Goal: Information Seeking & Learning: Learn about a topic

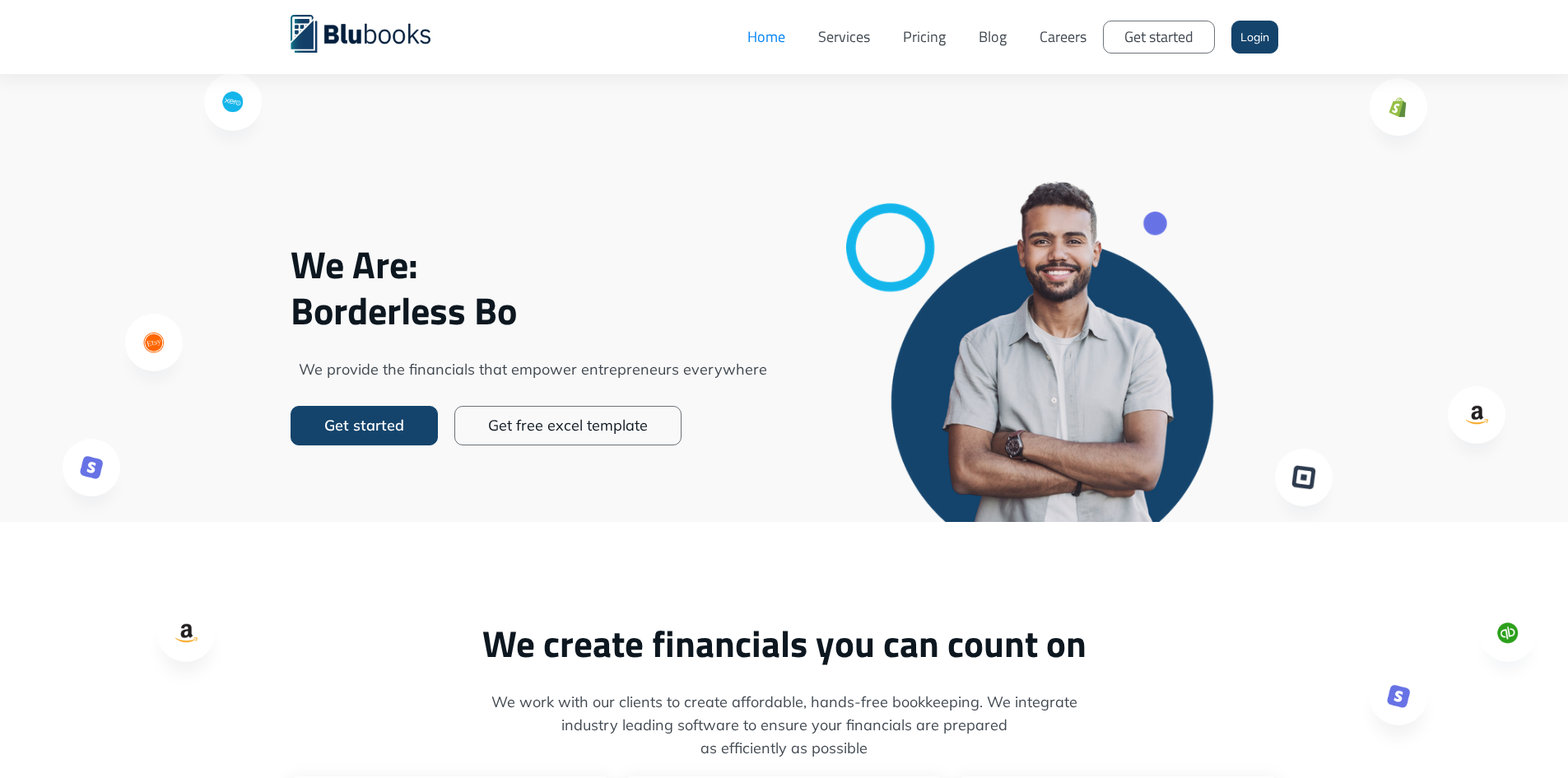
click at [848, 31] on link "Services" at bounding box center [843, 37] width 84 height 50
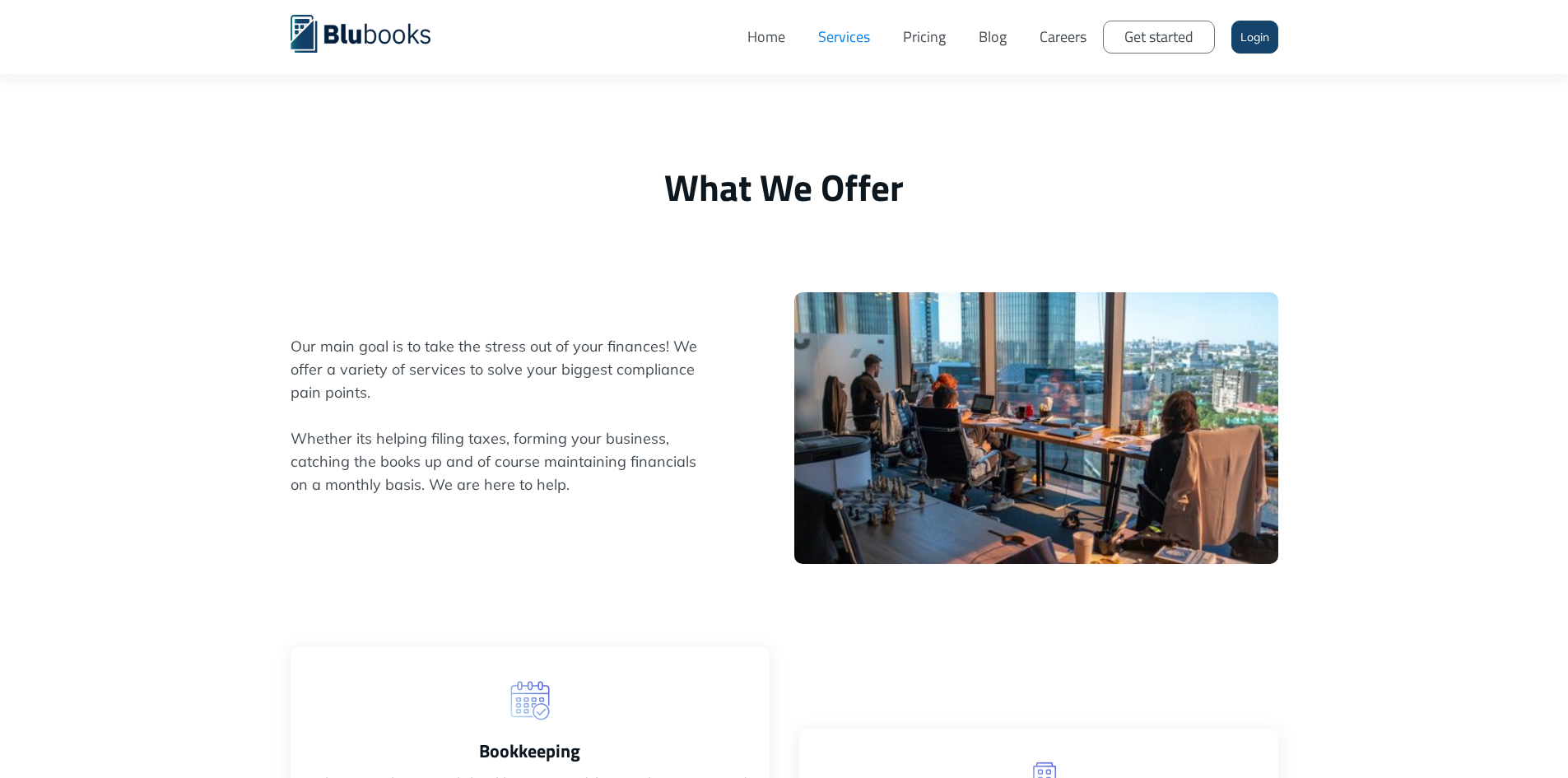
click at [1048, 37] on link "Careers" at bounding box center [1063, 37] width 80 height 50
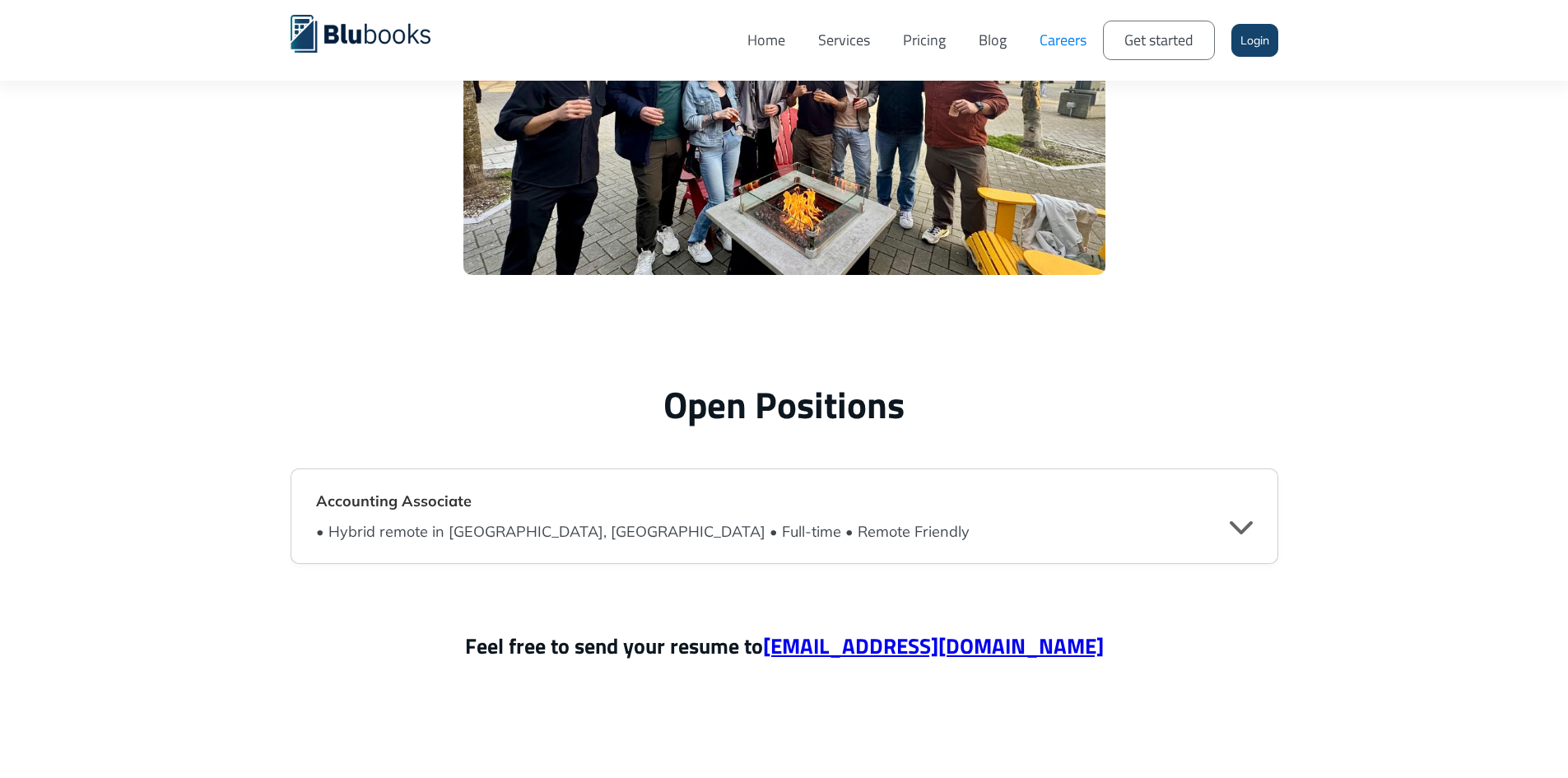
scroll to position [3786, 0]
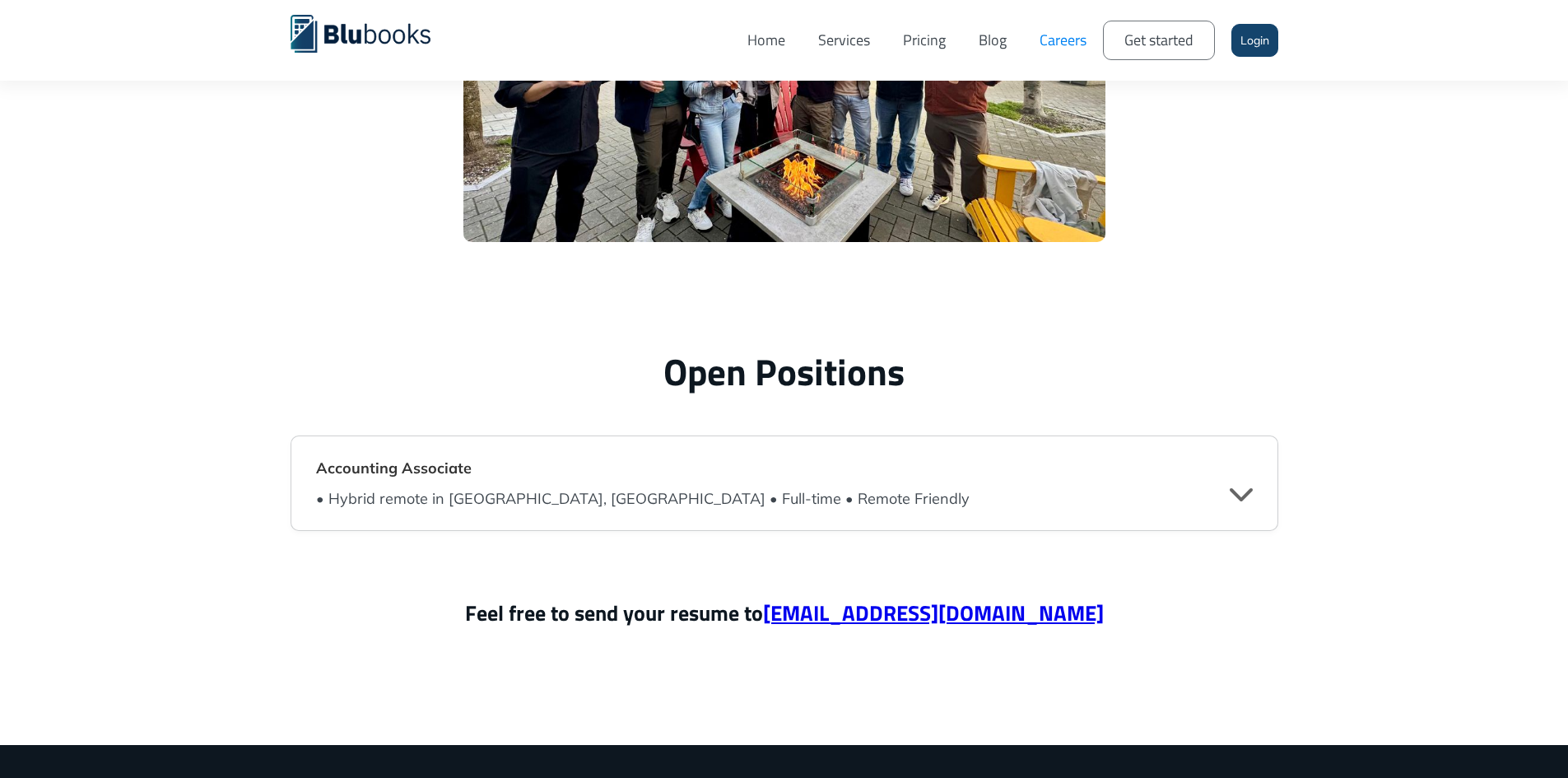
click at [1249, 493] on div "" at bounding box center [1240, 493] width 23 height 24
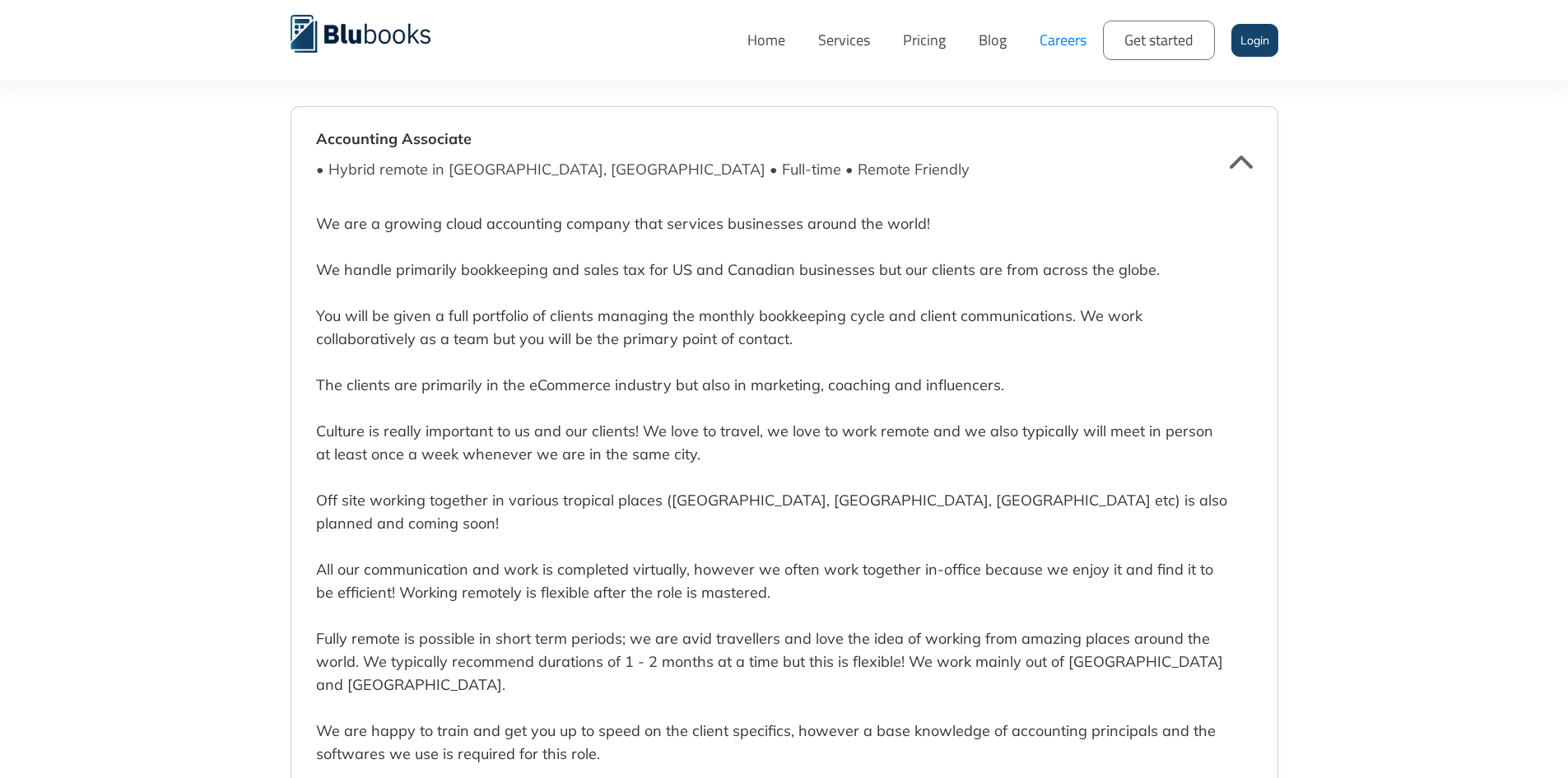
scroll to position [4198, 0]
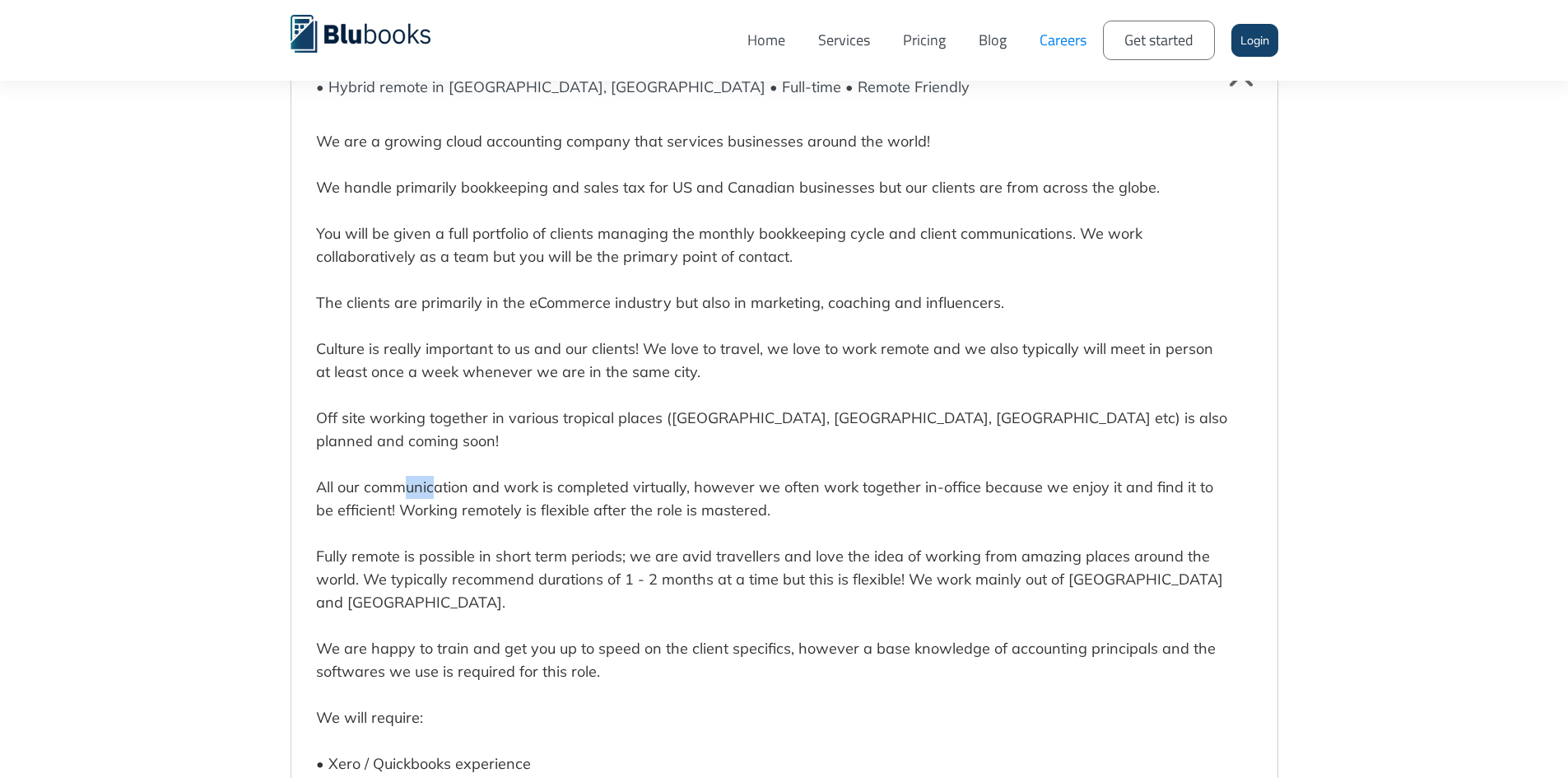
drag, startPoint x: 406, startPoint y: 465, endPoint x: 430, endPoint y: 465, distance: 24.0
click at [430, 465] on p "We are a growing cloud accounting company that services businesses around the w…" at bounding box center [772, 706] width 912 height 1198
click at [395, 413] on p "We are a growing cloud accounting company that services businesses around the w…" at bounding box center [772, 706] width 912 height 1198
drag, startPoint x: 380, startPoint y: 416, endPoint x: 682, endPoint y: 425, distance: 302.1
click at [682, 425] on p "We are a growing cloud accounting company that services businesses around the w…" at bounding box center [772, 706] width 912 height 1198
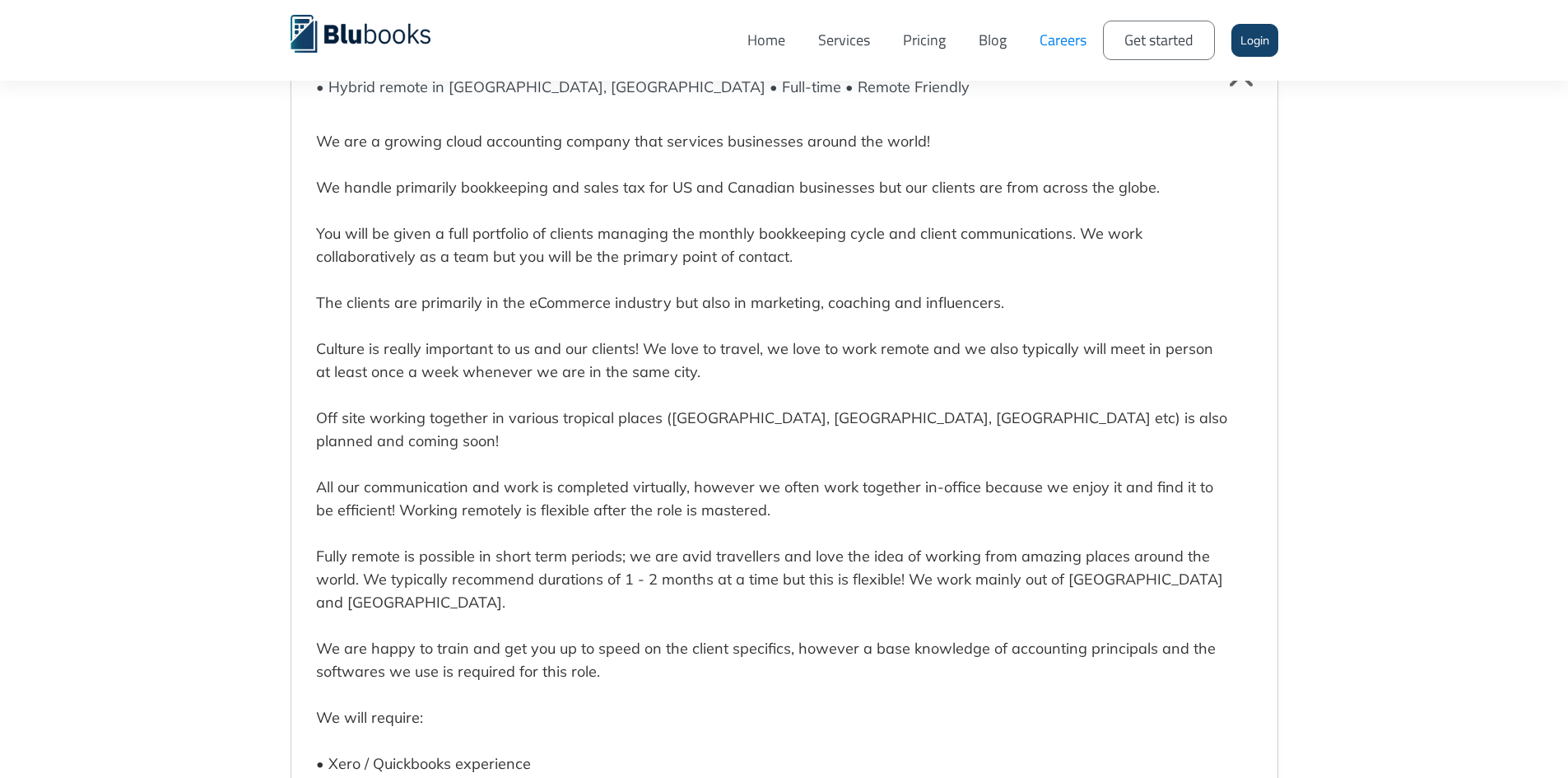
click at [689, 438] on p "We are a growing cloud accounting company that services businesses around the w…" at bounding box center [772, 706] width 912 height 1198
drag, startPoint x: 570, startPoint y: 409, endPoint x: 927, endPoint y: 423, distance: 357.3
click at [927, 423] on p "We are a growing cloud accounting company that services businesses around the w…" at bounding box center [772, 706] width 912 height 1198
click at [1026, 484] on p "We are a growing cloud accounting company that services businesses around the w…" at bounding box center [772, 706] width 912 height 1198
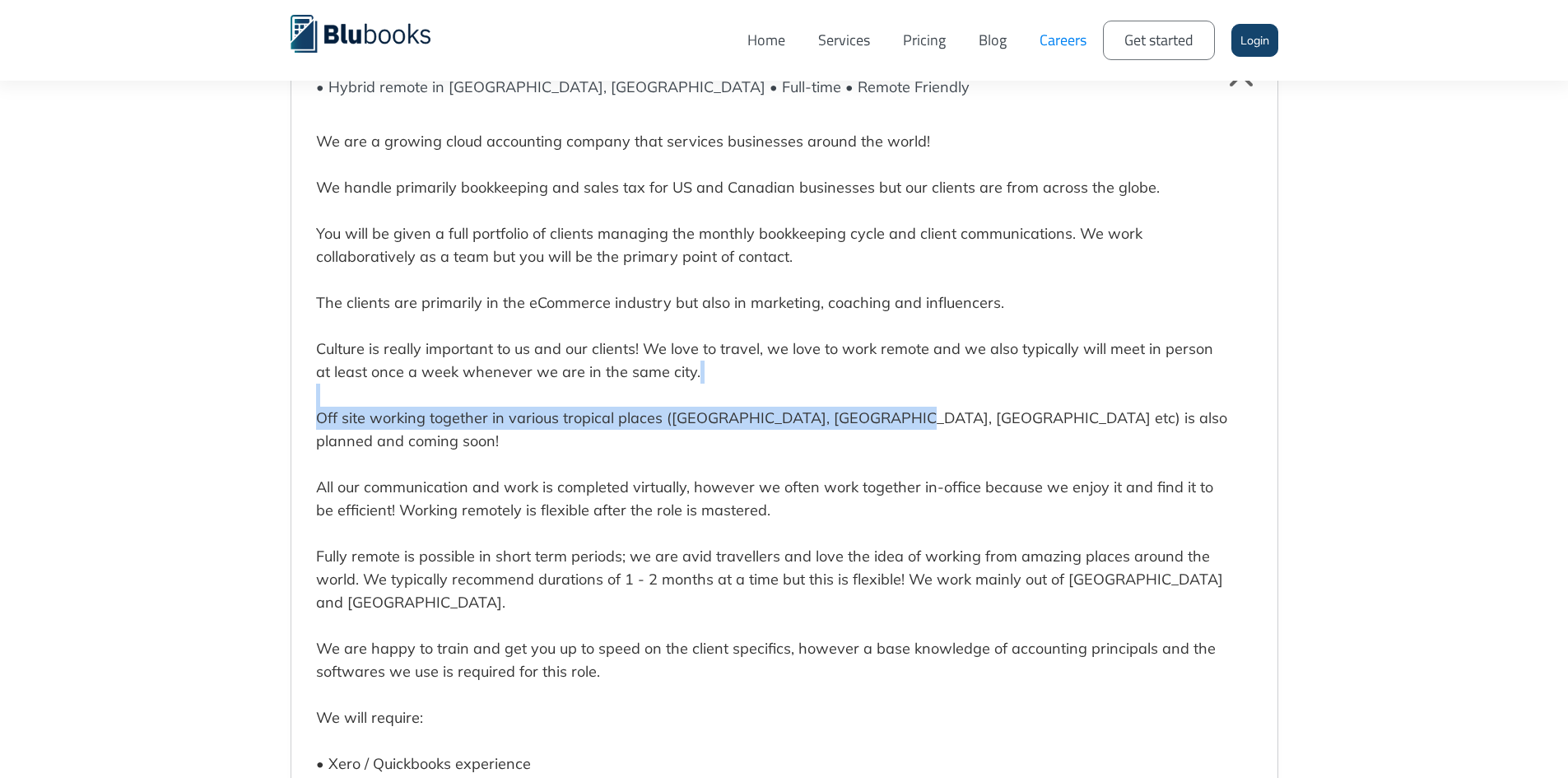
drag, startPoint x: 1099, startPoint y: 407, endPoint x: 871, endPoint y: 417, distance: 228.2
click at [870, 414] on p "We are a growing cloud accounting company that services businesses around the w…" at bounding box center [772, 706] width 912 height 1198
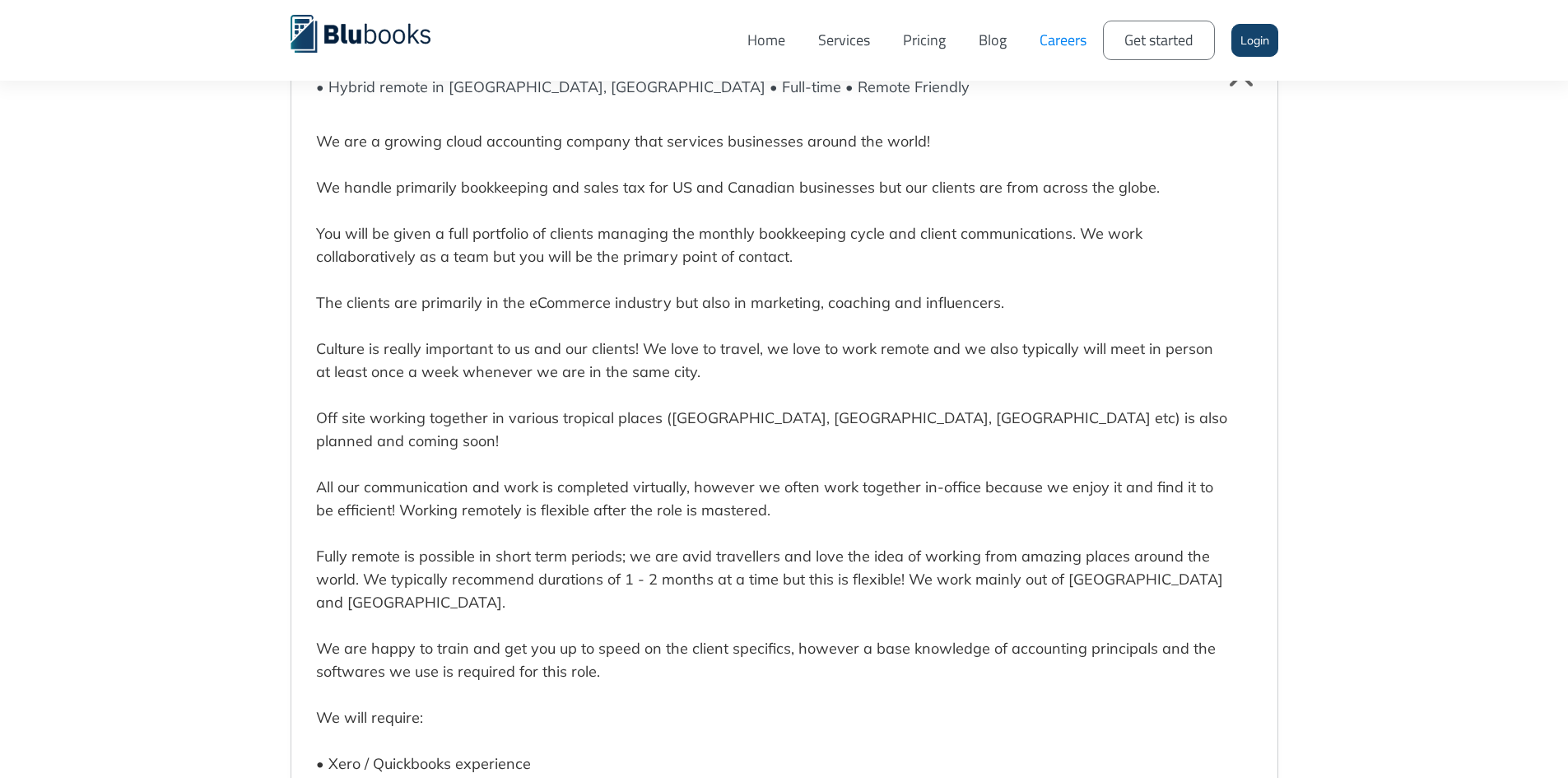
click at [945, 444] on p "We are a growing cloud accounting company that services businesses around the w…" at bounding box center [772, 706] width 912 height 1198
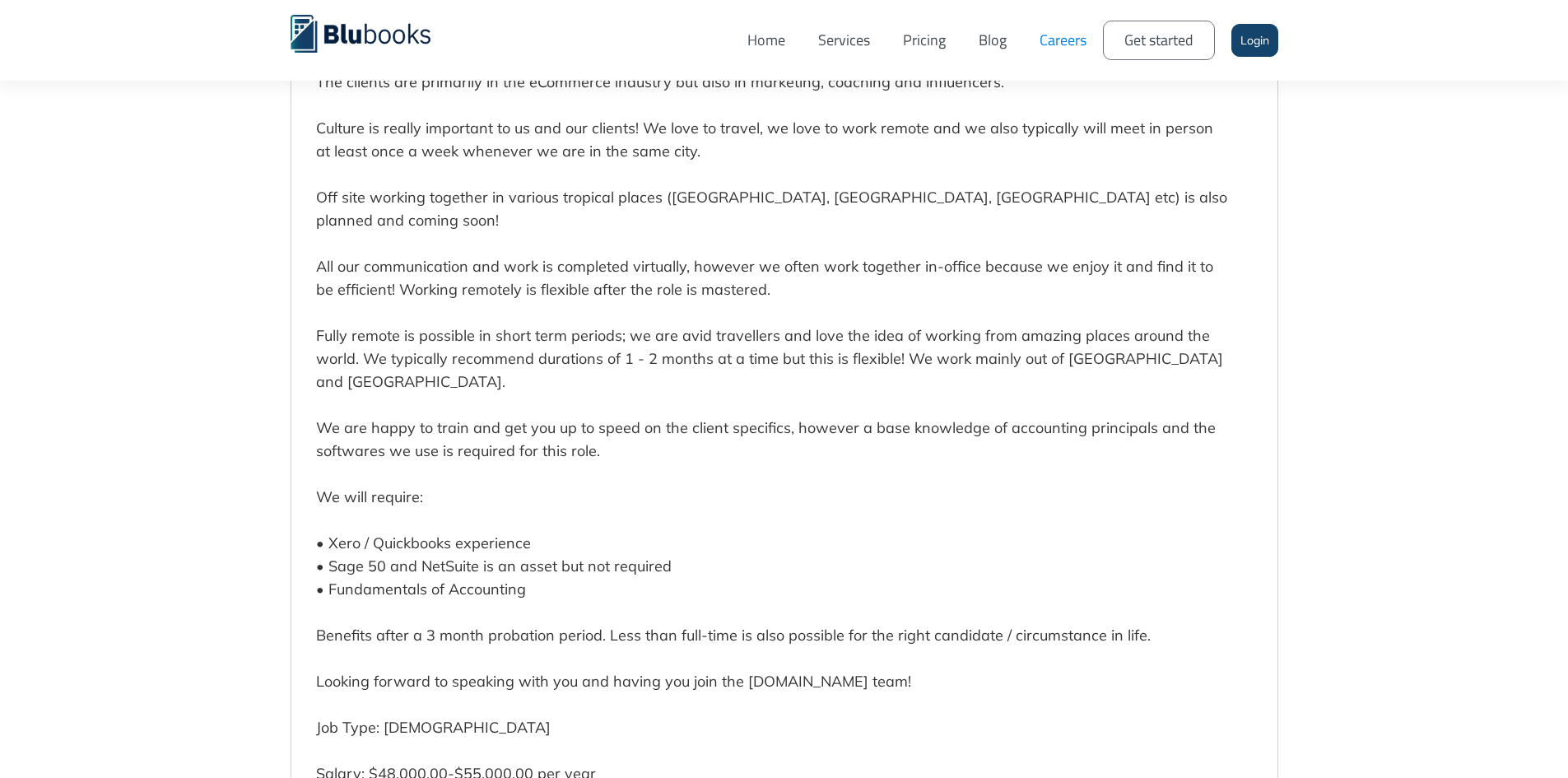
scroll to position [4444, 0]
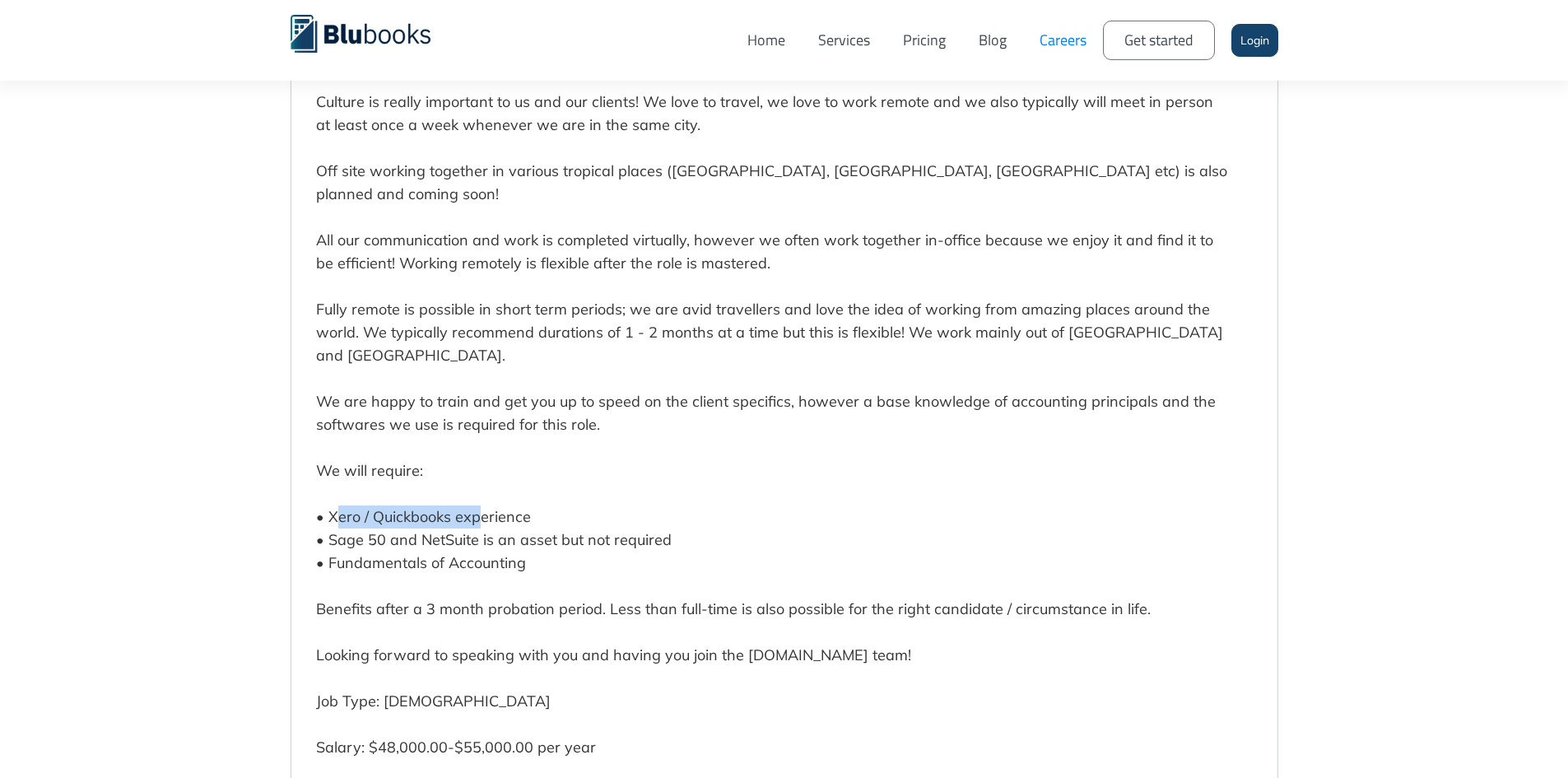
drag, startPoint x: 341, startPoint y: 498, endPoint x: 474, endPoint y: 492, distance: 133.1
click at [474, 492] on p "We are a growing cloud accounting company that services businesses around the w…" at bounding box center [772, 458] width 912 height 1198
click at [588, 503] on p "We are a growing cloud accounting company that services businesses around the w…" at bounding box center [772, 458] width 912 height 1198
drag, startPoint x: 376, startPoint y: 518, endPoint x: 541, endPoint y: 518, distance: 165.0
click at [541, 518] on p "We are a growing cloud accounting company that services businesses around the w…" at bounding box center [772, 458] width 912 height 1198
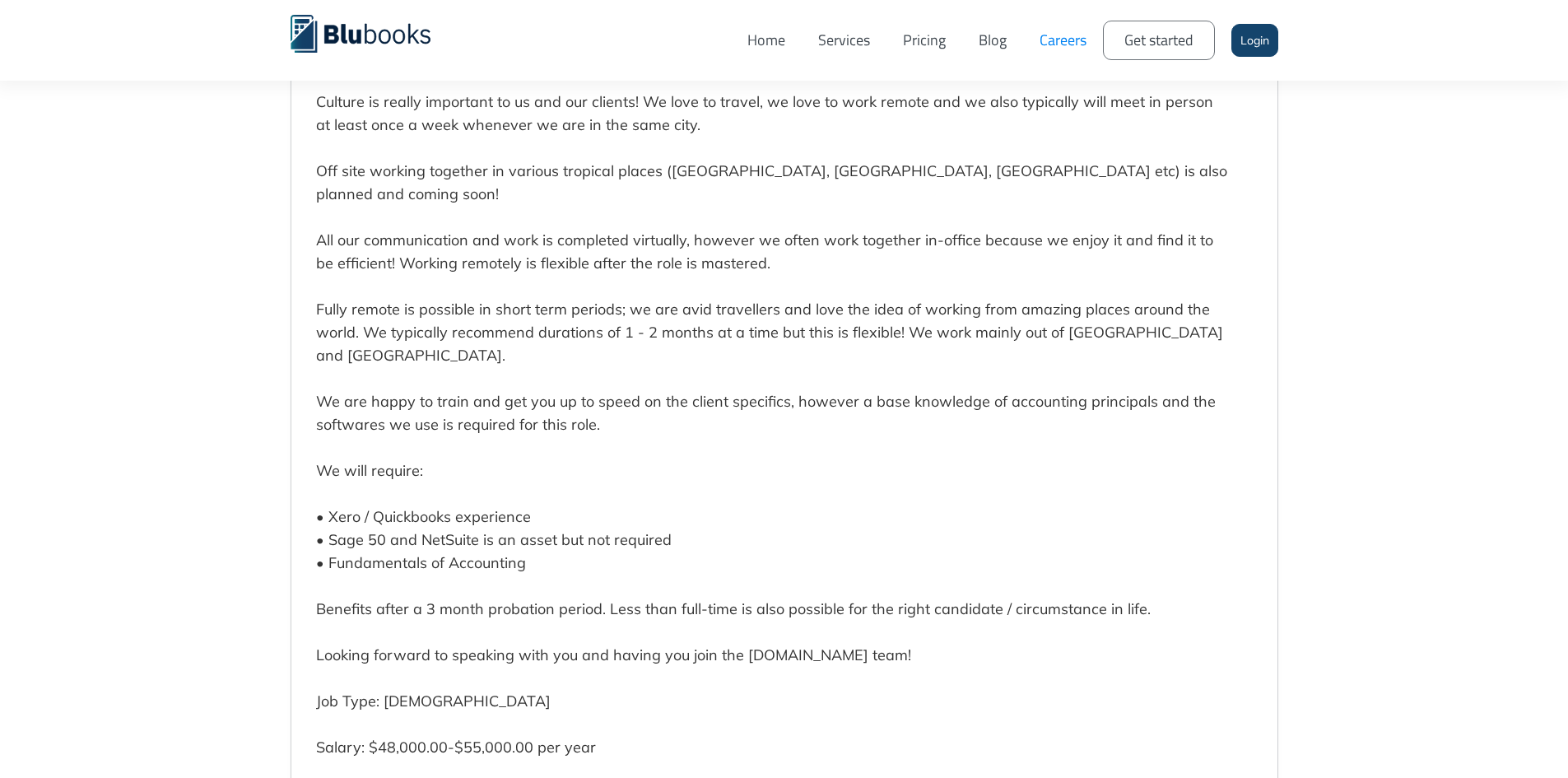
click at [618, 534] on p "We are a growing cloud accounting company that services businesses around the w…" at bounding box center [772, 458] width 912 height 1198
drag, startPoint x: 393, startPoint y: 513, endPoint x: 476, endPoint y: 515, distance: 83.0
click at [476, 515] on p "We are a growing cloud accounting company that services businesses around the w…" at bounding box center [772, 458] width 912 height 1198
click at [499, 542] on p "We are a growing cloud accounting company that services businesses around the w…" at bounding box center [772, 458] width 912 height 1198
drag, startPoint x: 356, startPoint y: 536, endPoint x: 517, endPoint y: 539, distance: 161.0
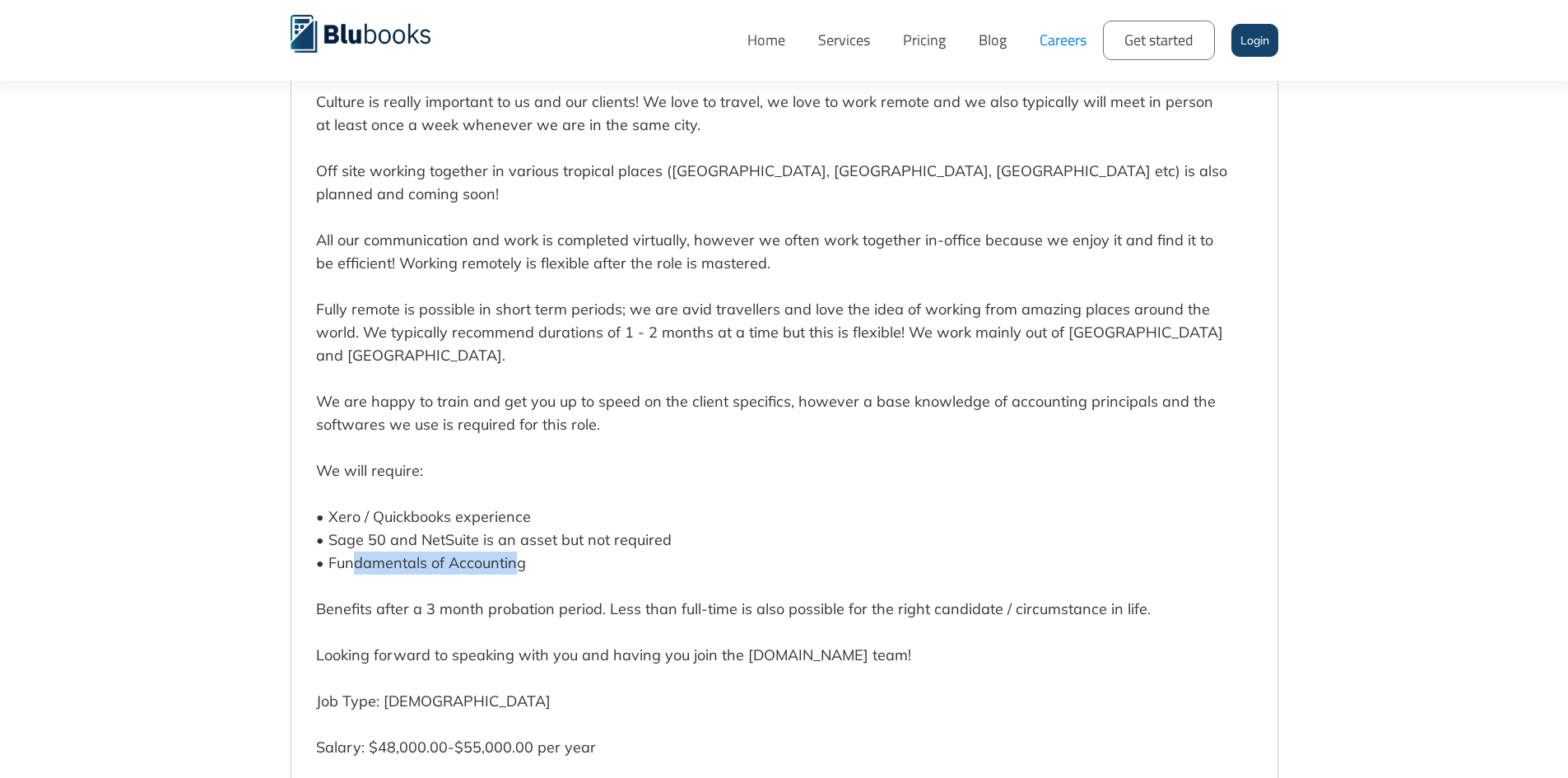
click at [517, 539] on p "We are a growing cloud accounting company that services businesses around the w…" at bounding box center [772, 458] width 912 height 1198
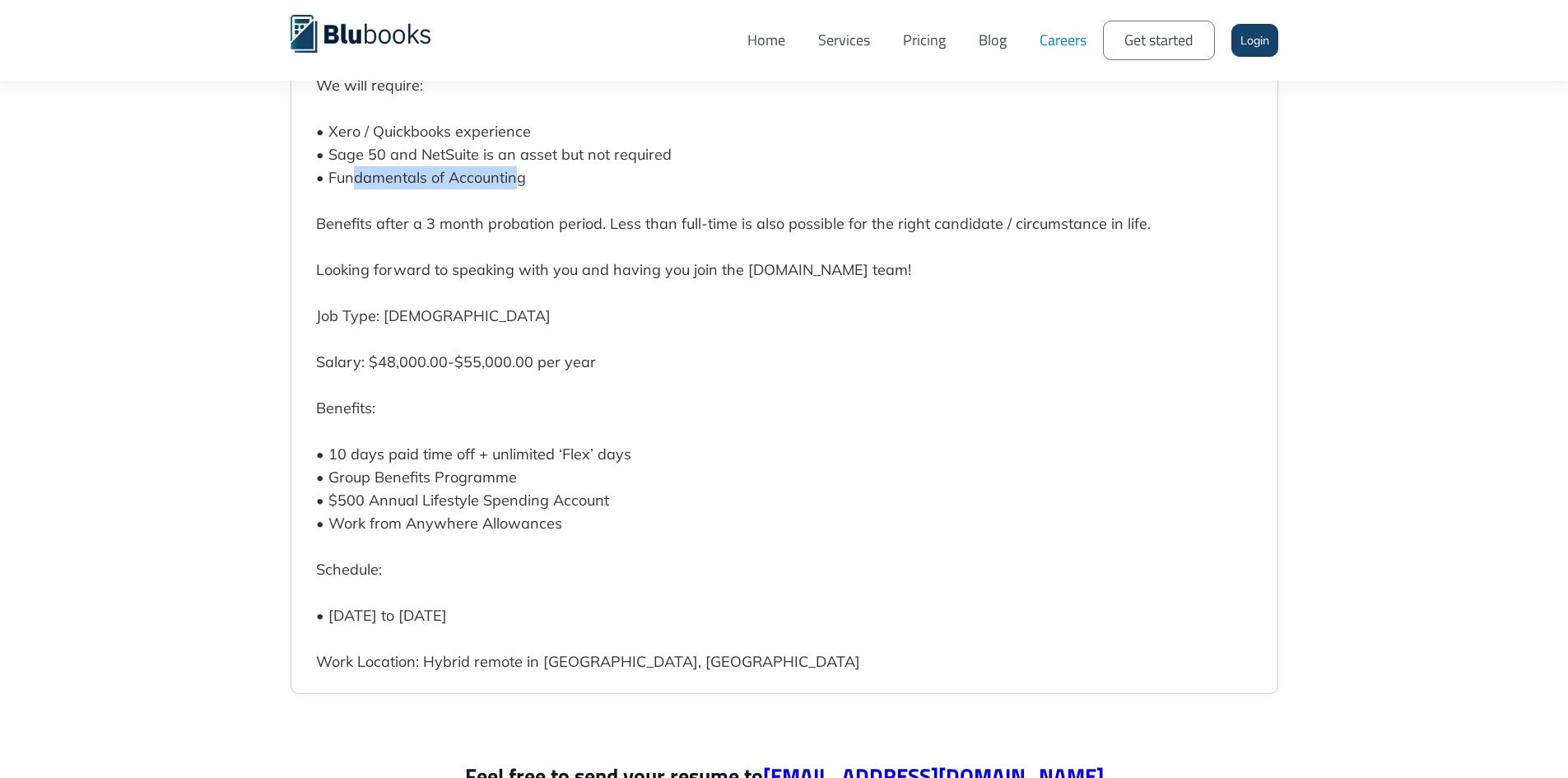
scroll to position [4856, 0]
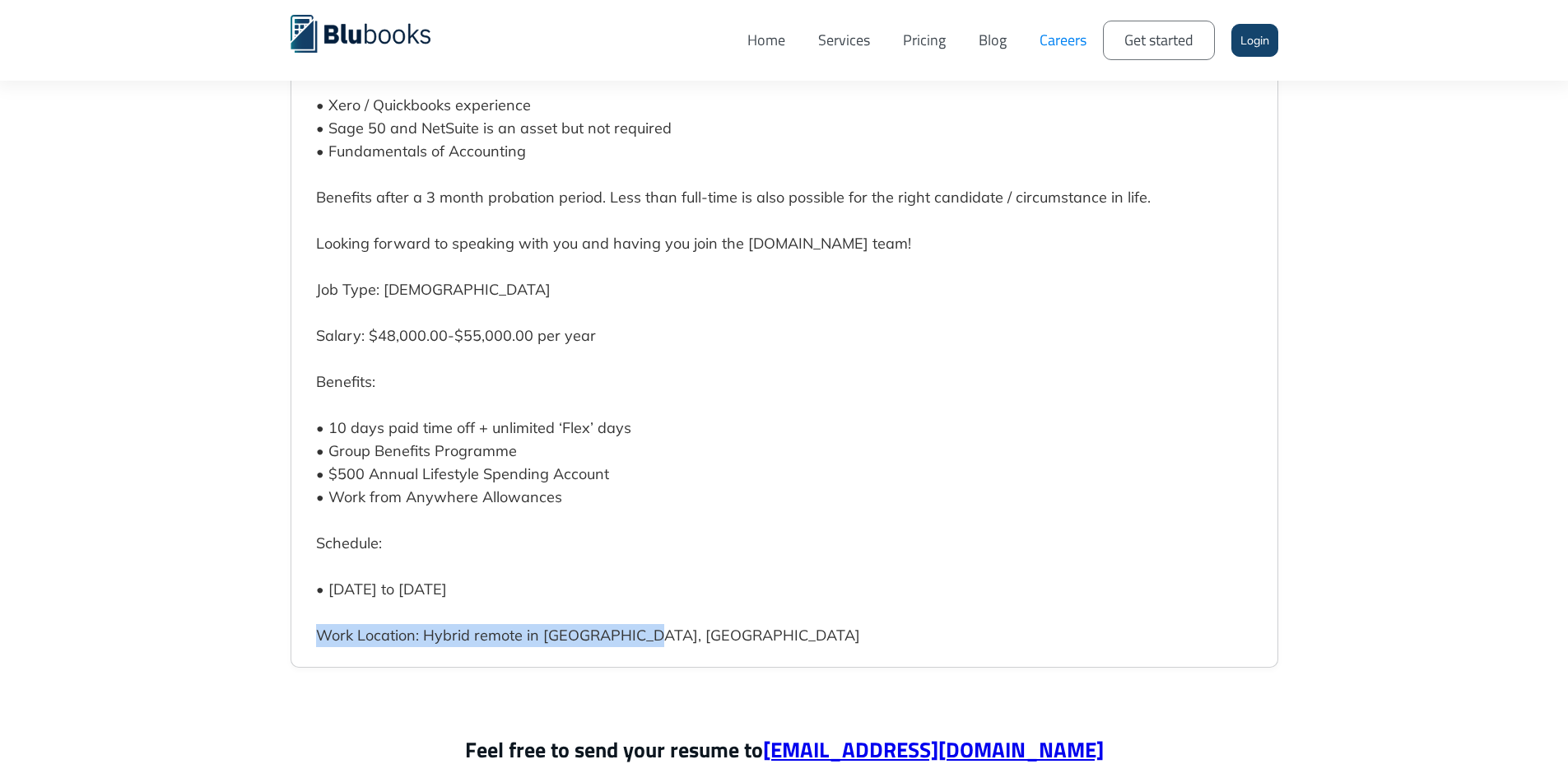
drag, startPoint x: 662, startPoint y: 612, endPoint x: 312, endPoint y: 620, distance: 350.1
click at [312, 620] on div "Accounting Associate • Hybrid remote in Vancouver, BC • Full-time • Remote Frie…" at bounding box center [784, 17] width 988 height 1302
click at [314, 620] on div "Accounting Associate • Hybrid remote in Vancouver, BC • Full-time • Remote Frie…" at bounding box center [784, 17] width 988 height 1302
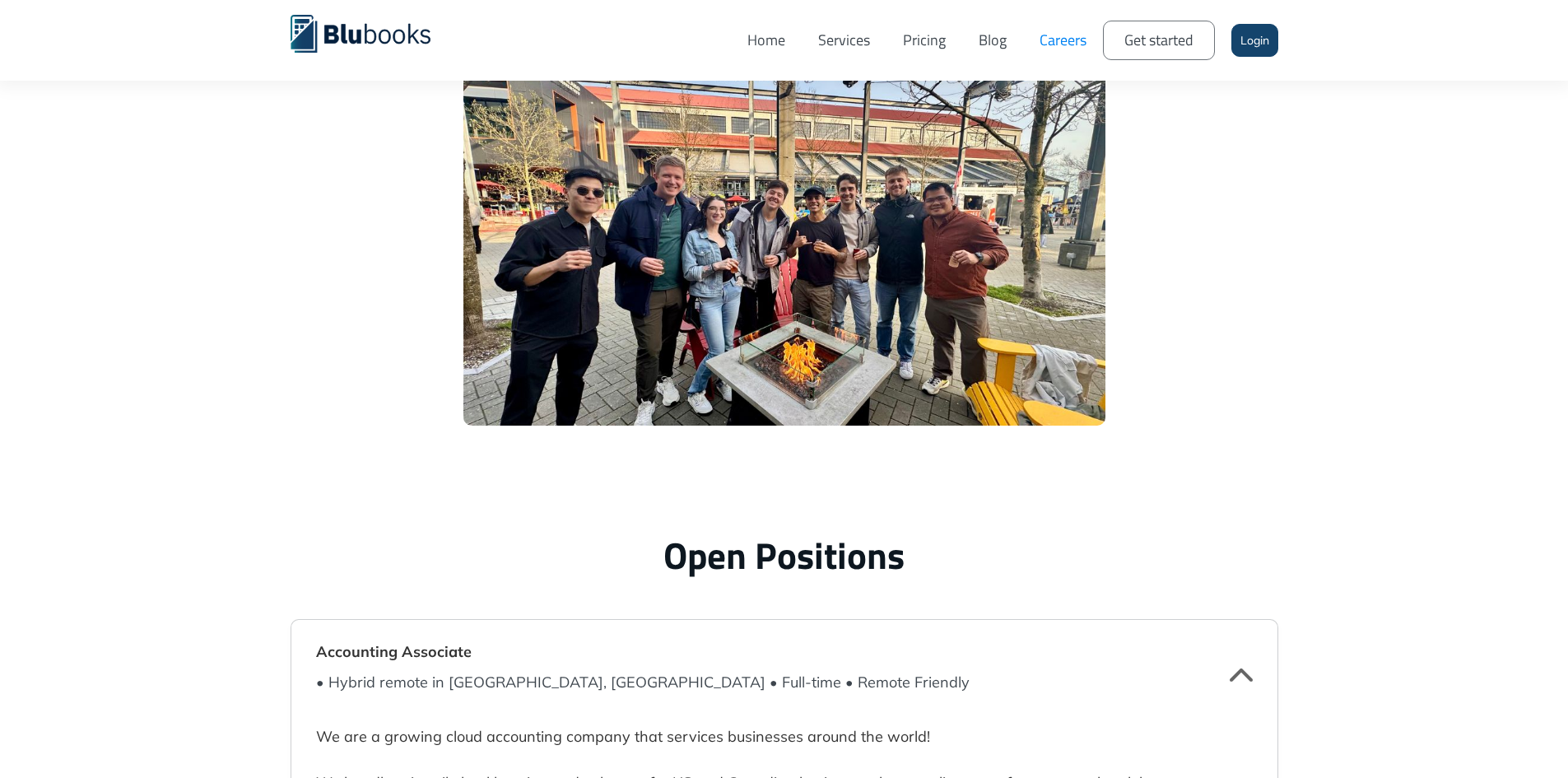
scroll to position [3786, 0]
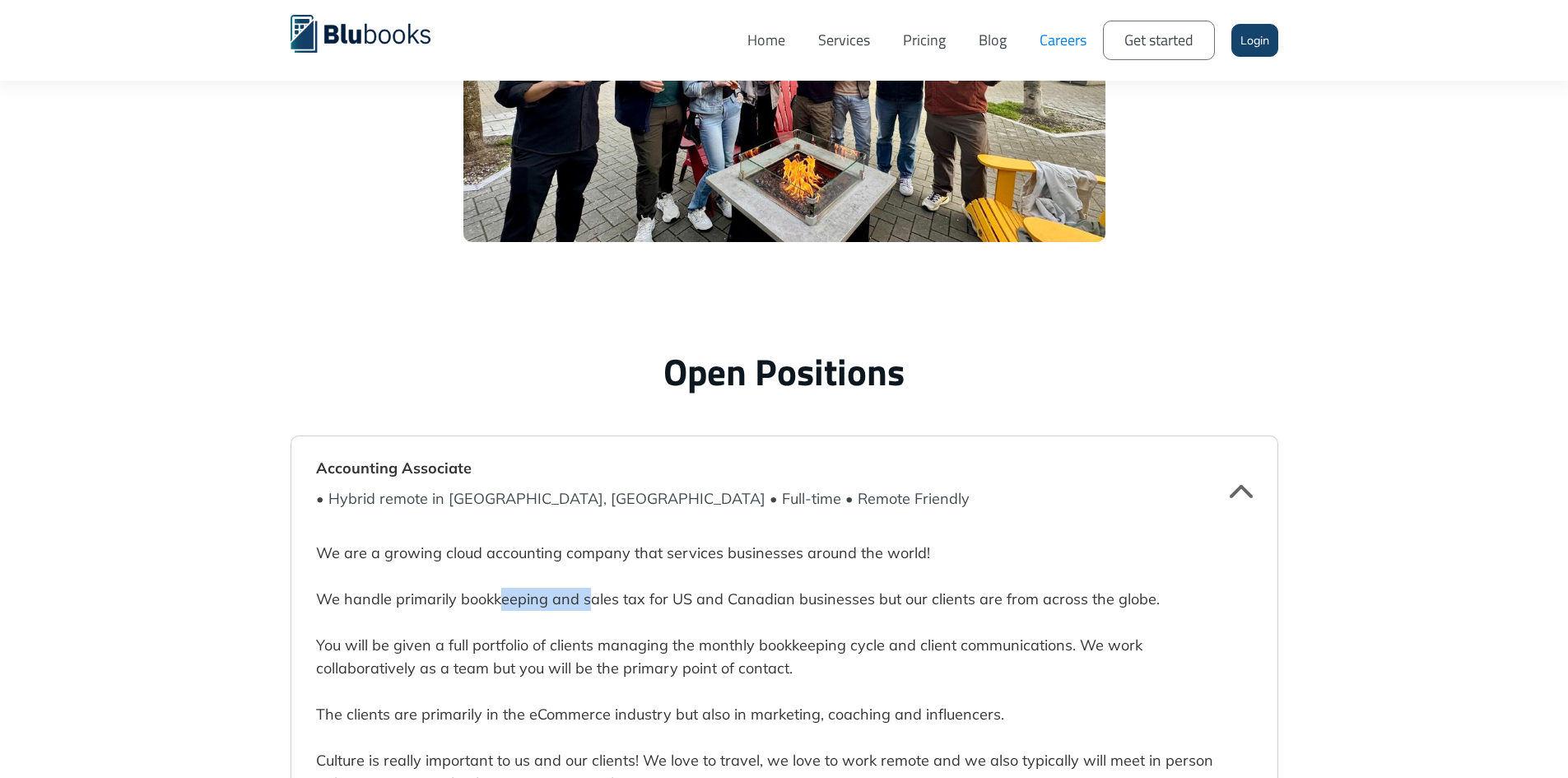
drag, startPoint x: 499, startPoint y: 592, endPoint x: 587, endPoint y: 608, distance: 89.4
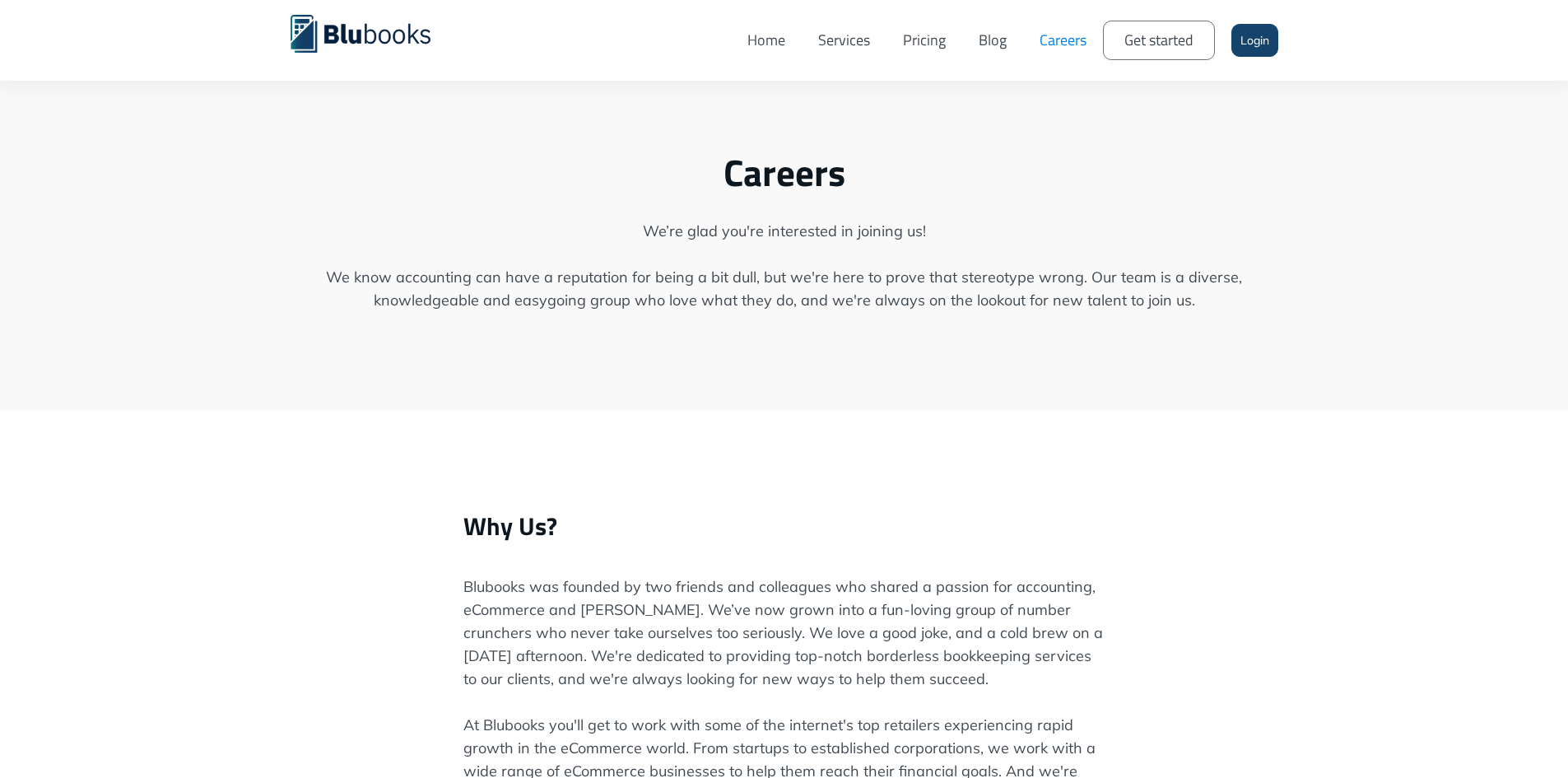
scroll to position [0, 0]
